Goal: Transaction & Acquisition: Purchase product/service

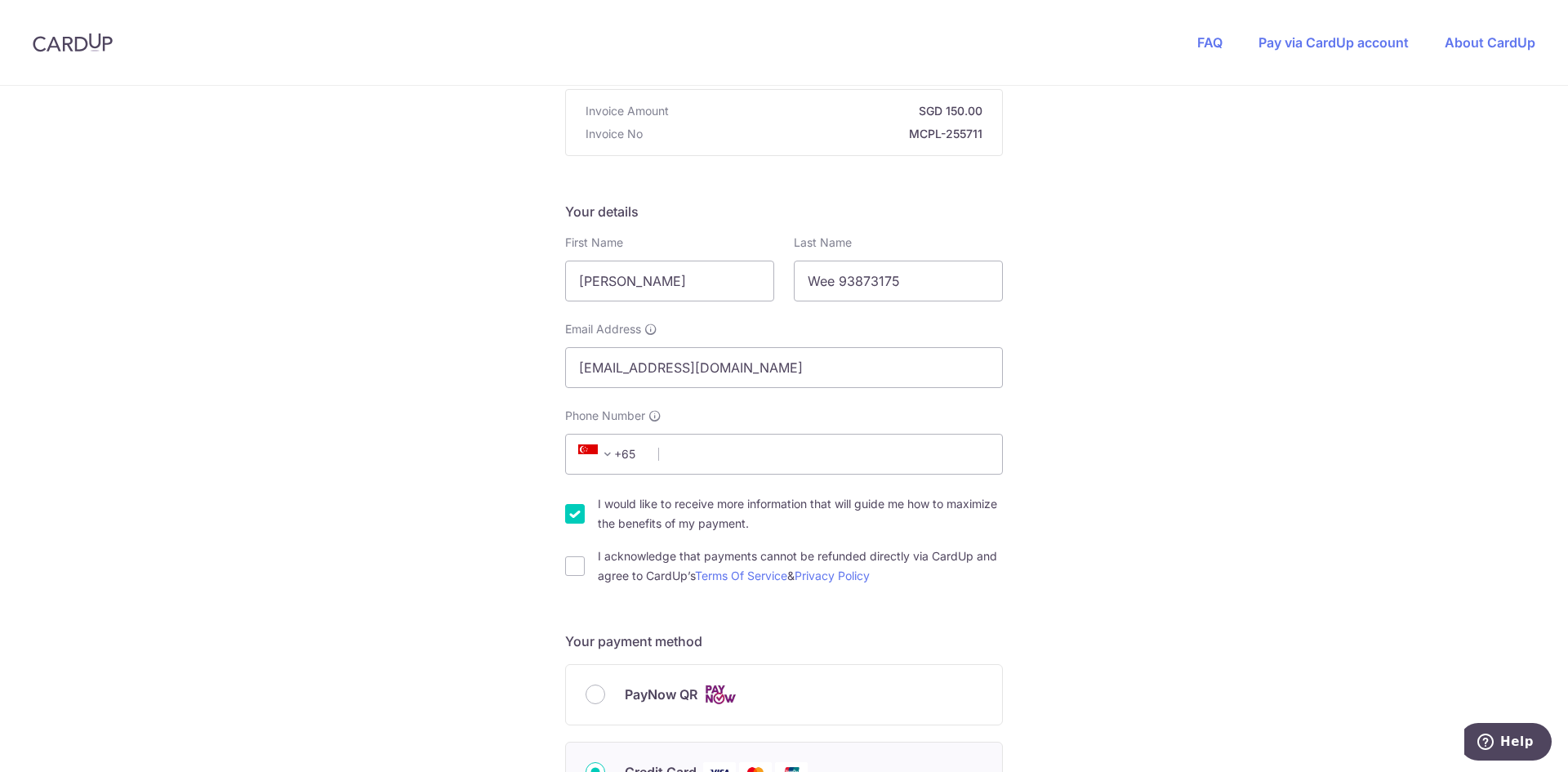
scroll to position [490, 0]
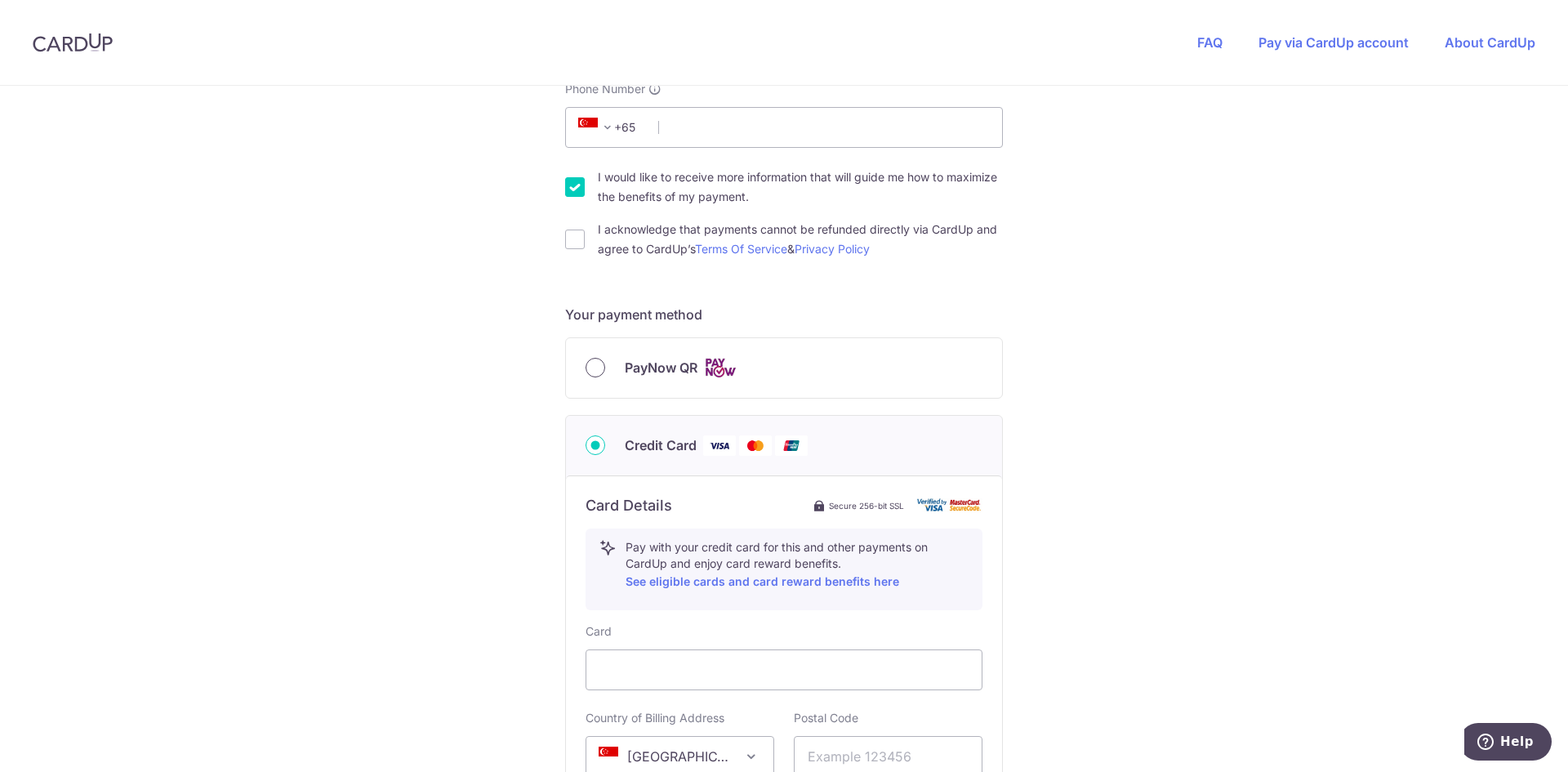
click at [586, 369] on input "PayNow QR" at bounding box center [595, 367] width 19 height 19
radio input "true"
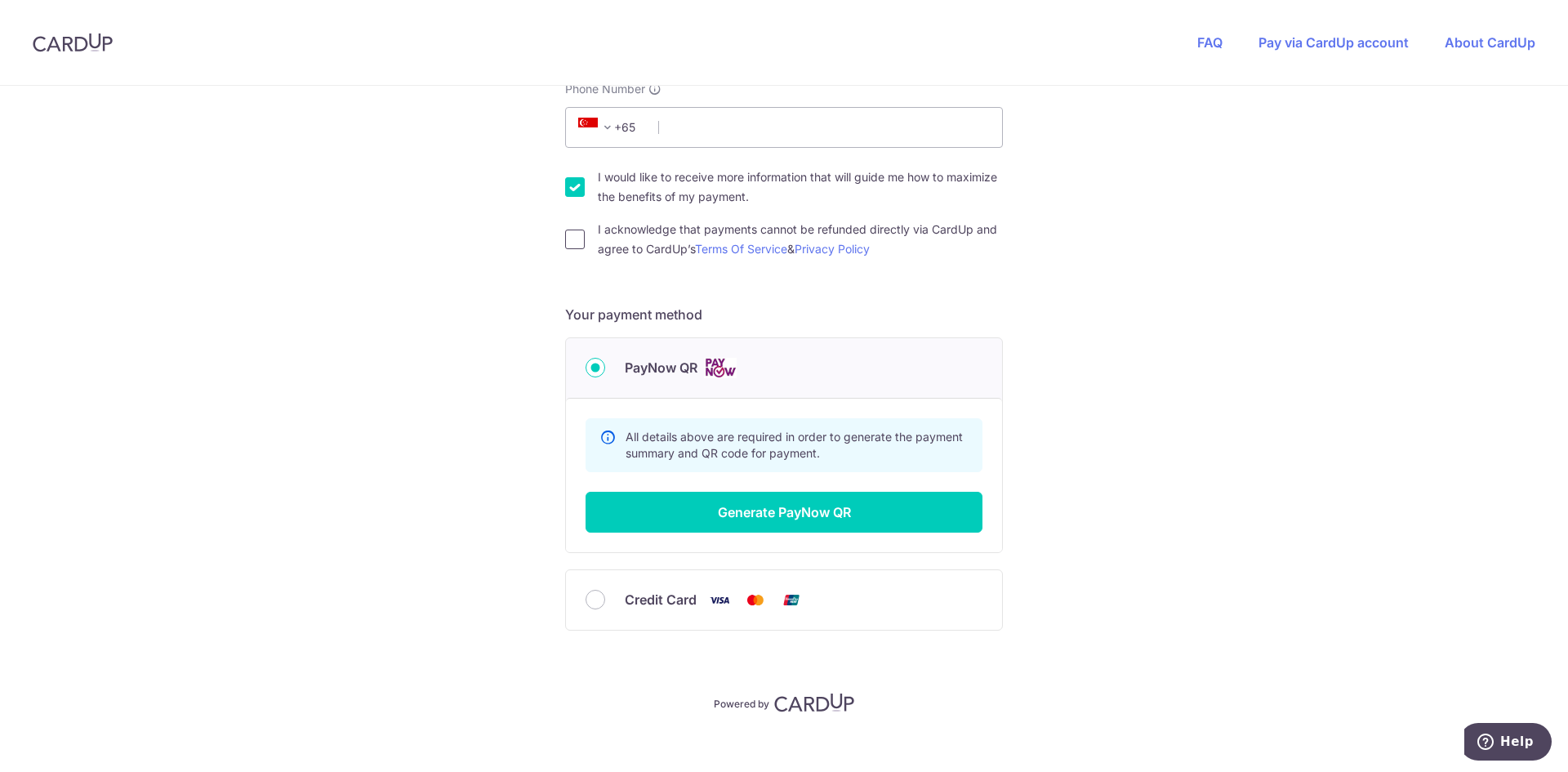
click at [571, 244] on input "I acknowledge that payments cannot be refunded directly via CardUp and agree to…" at bounding box center [575, 239] width 19 height 19
checkbox input "true"
click at [769, 509] on button "Generate PayNow QR" at bounding box center [784, 512] width 397 height 41
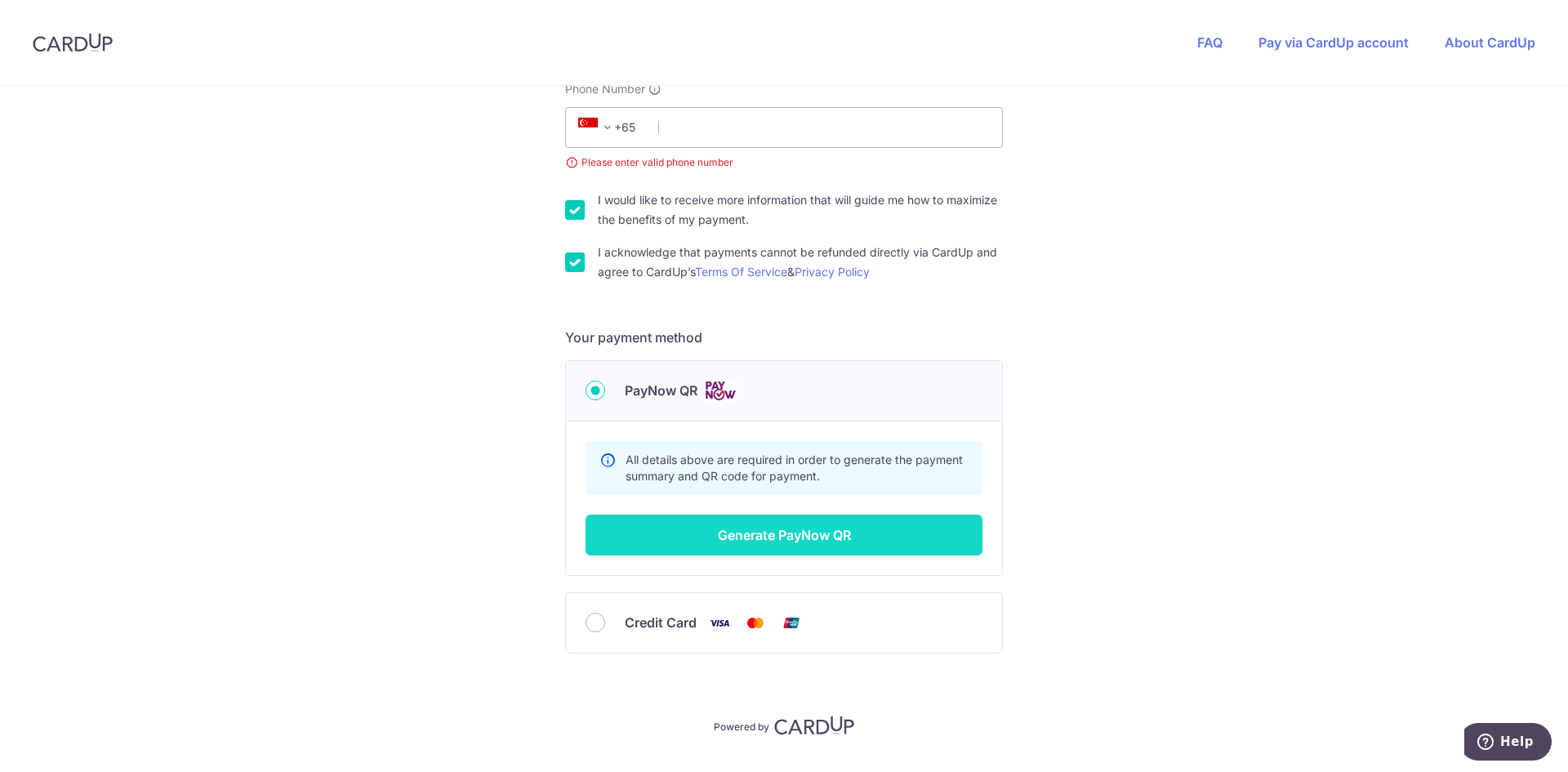
click at [783, 533] on button "Generate PayNow QR" at bounding box center [784, 535] width 397 height 41
click at [781, 533] on button "Generate PayNow QR" at bounding box center [784, 535] width 397 height 41
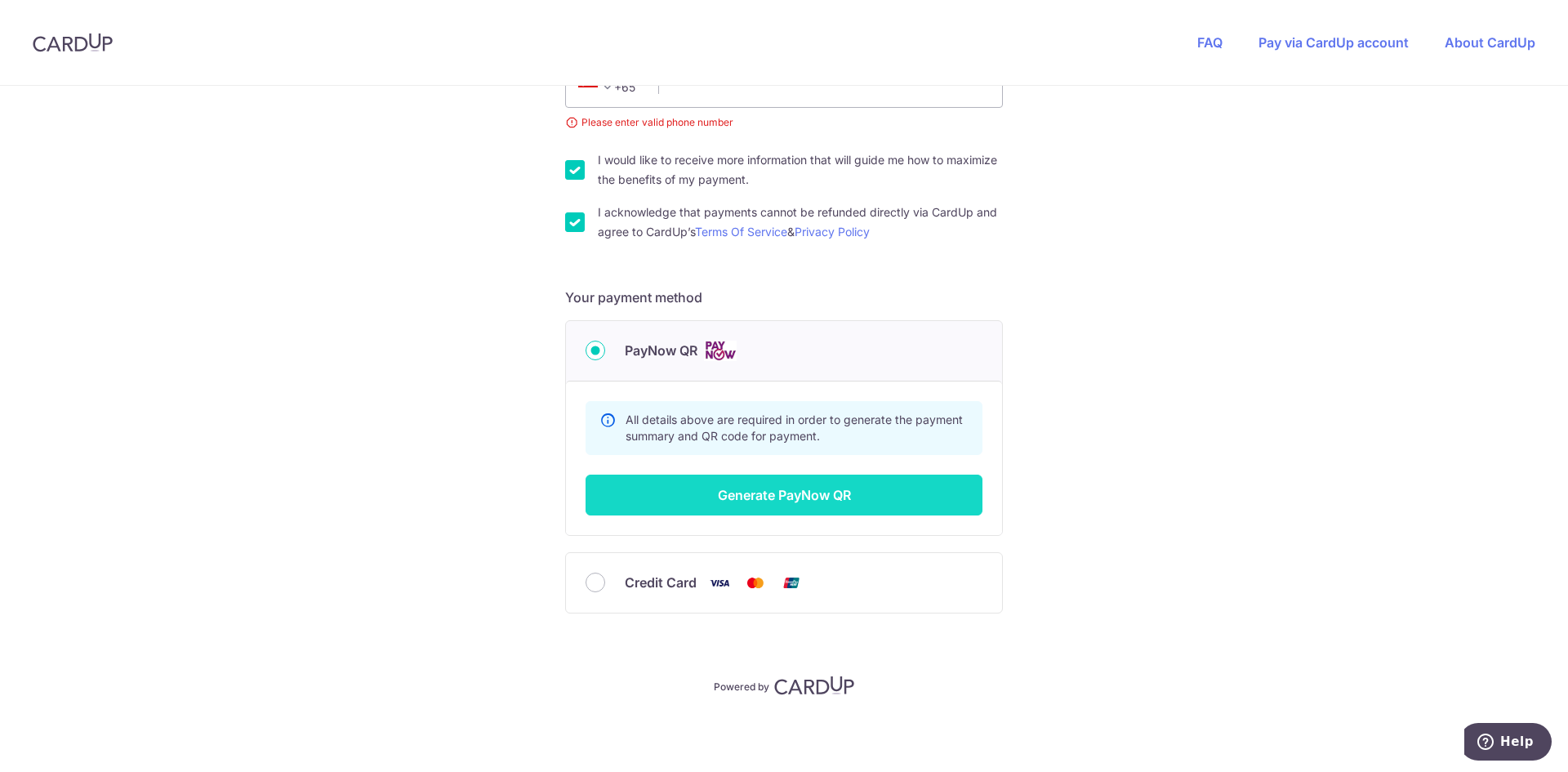
click at [795, 498] on button "Generate PayNow QR" at bounding box center [784, 495] width 397 height 41
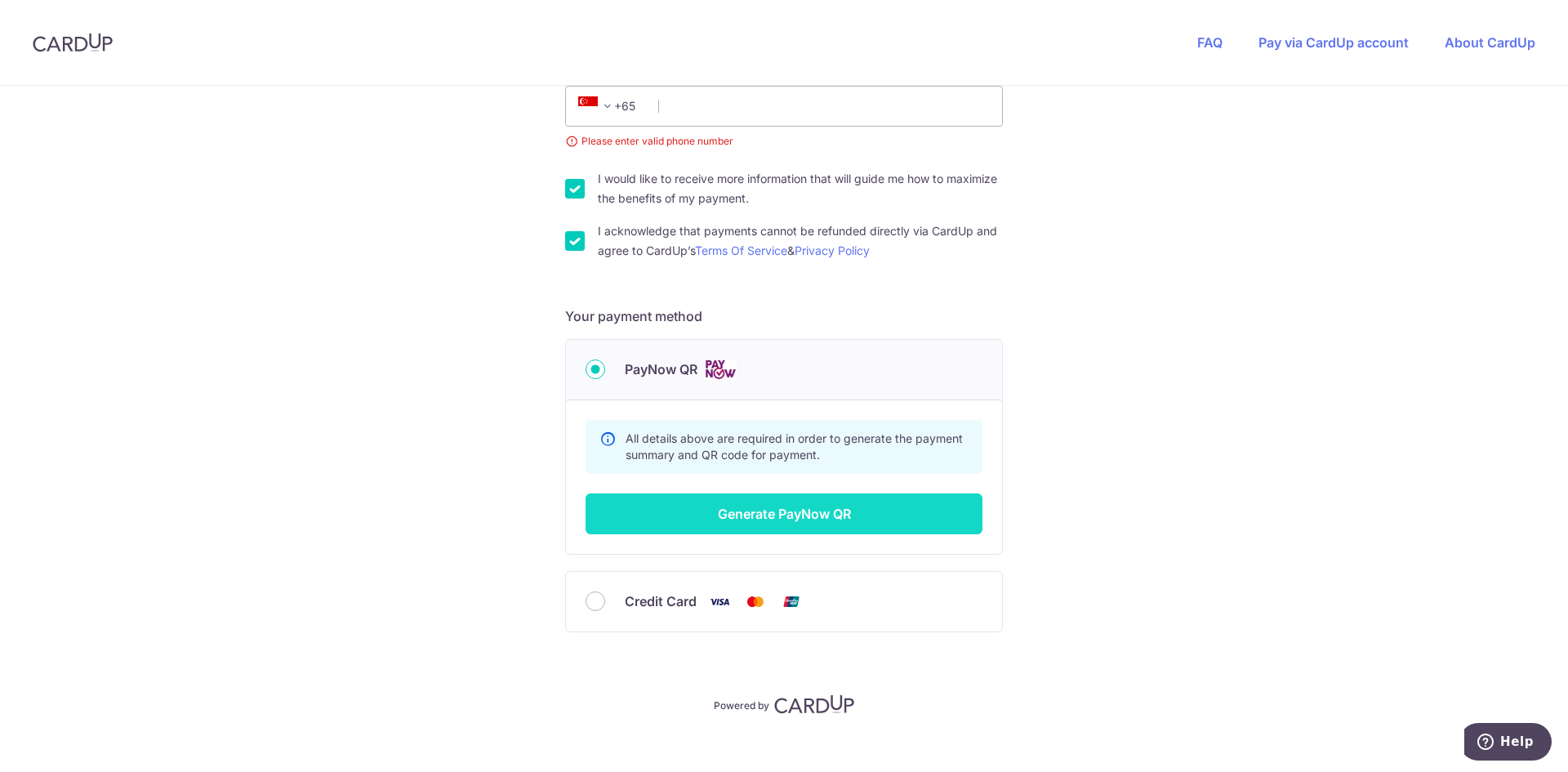
click at [797, 498] on button "Generate PayNow QR" at bounding box center [784, 514] width 397 height 41
click at [800, 515] on button "Generate PayNow QR" at bounding box center [784, 514] width 397 height 41
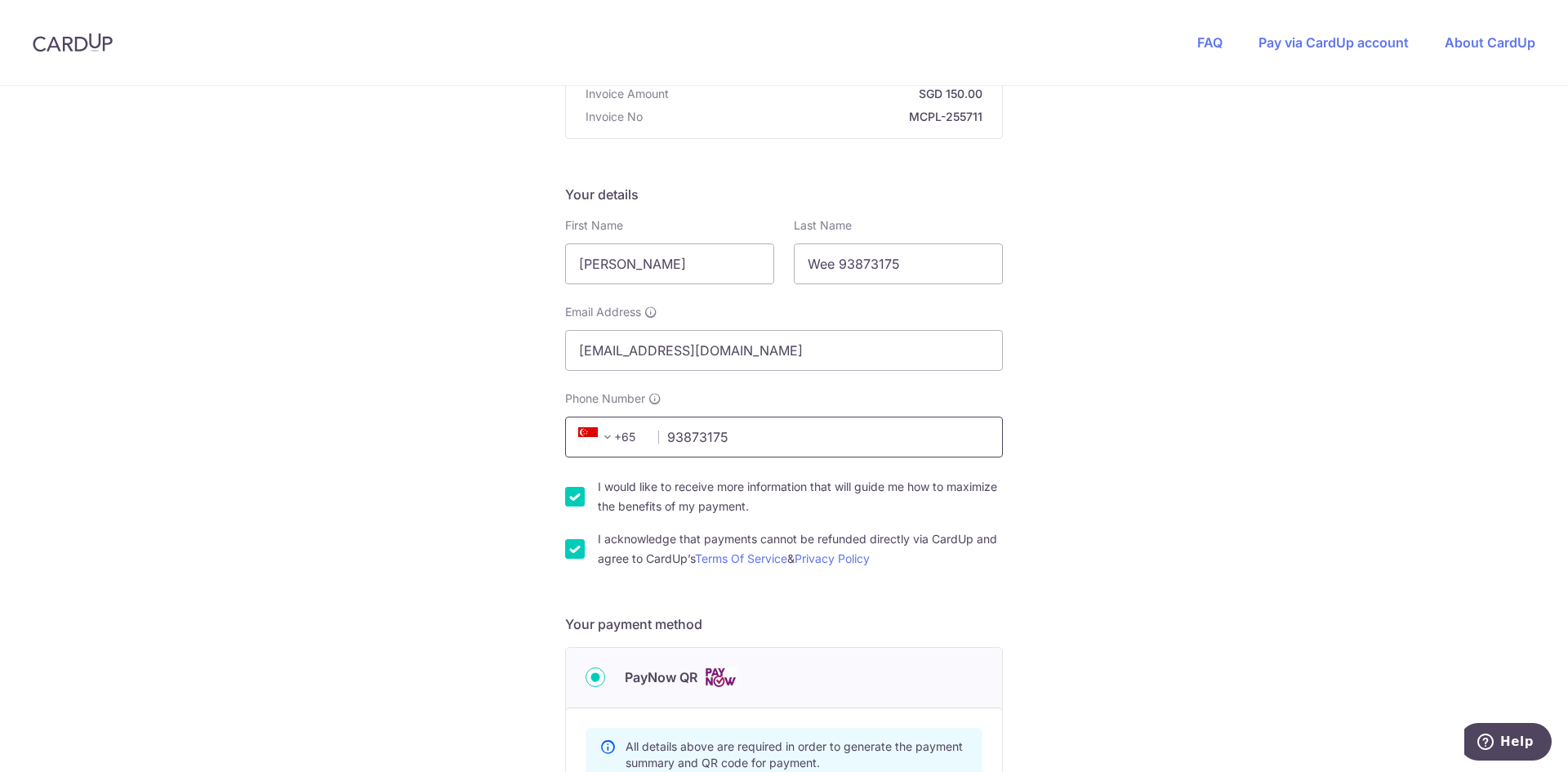
scroll to position [508, 0]
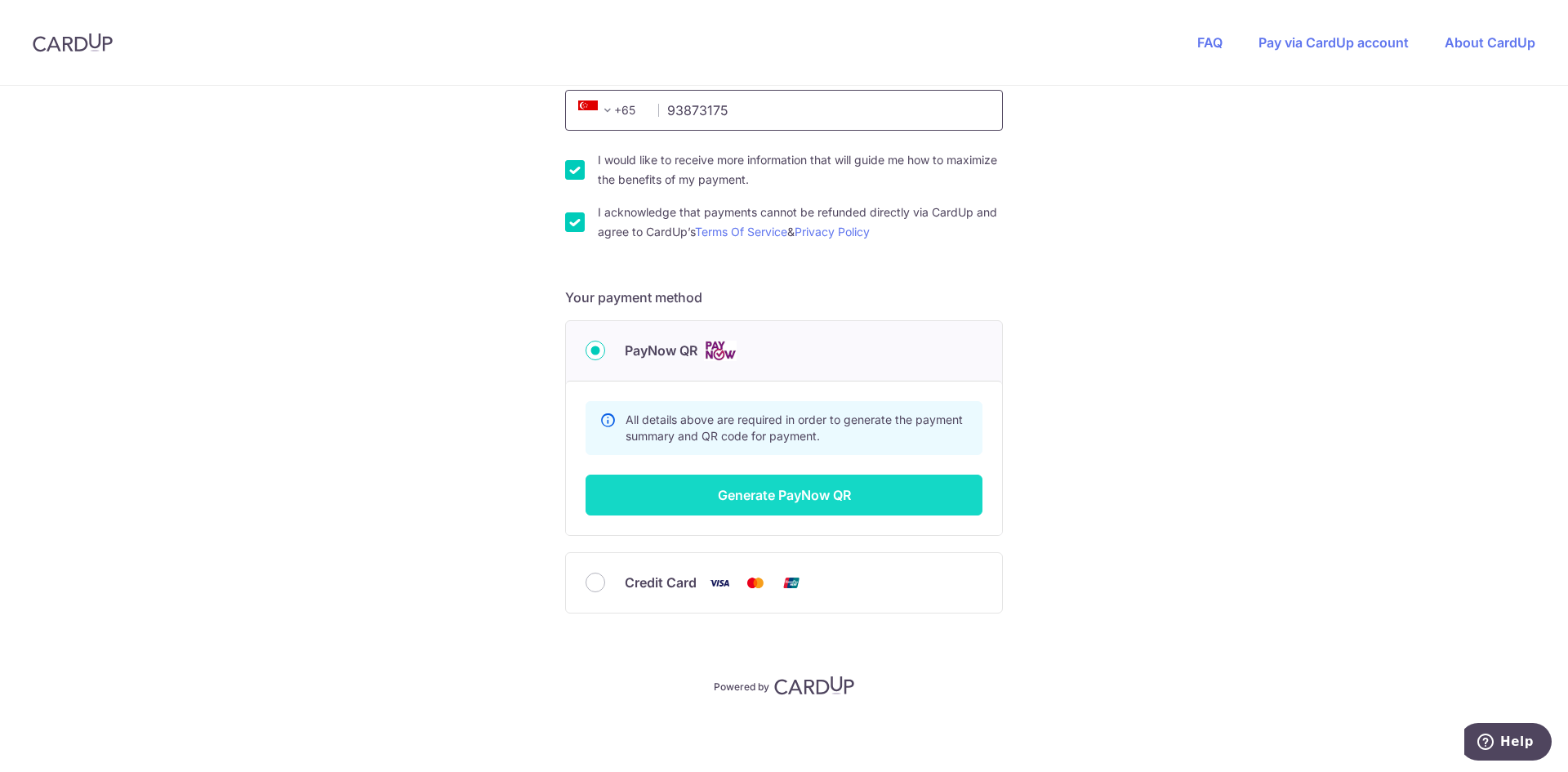
type input "93873175"
click at [812, 491] on button "Generate PayNow QR" at bounding box center [784, 495] width 397 height 41
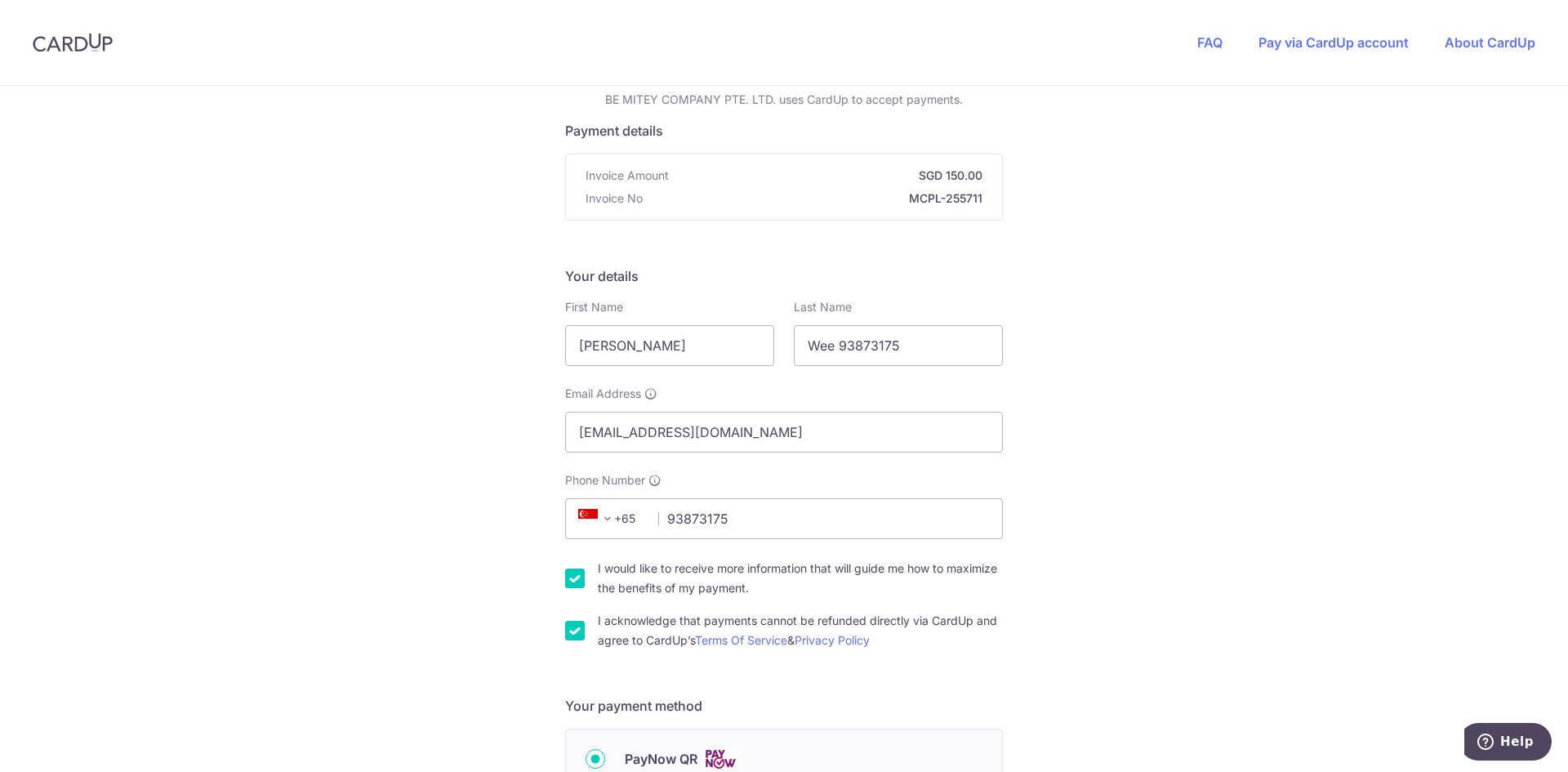
scroll to position [0, 0]
